Goal: Transaction & Acquisition: Purchase product/service

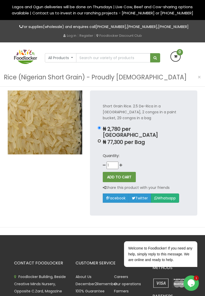
click at [101, 139] on input "₦ 77,300 per Bag" at bounding box center [99, 140] width 3 height 3
radio input "true"
click at [101, 128] on input "₦ 2,780 per [GEOGRAPHIC_DATA]" at bounding box center [99, 127] width 3 height 3
radio input "true"
